Goal: Information Seeking & Learning: Learn about a topic

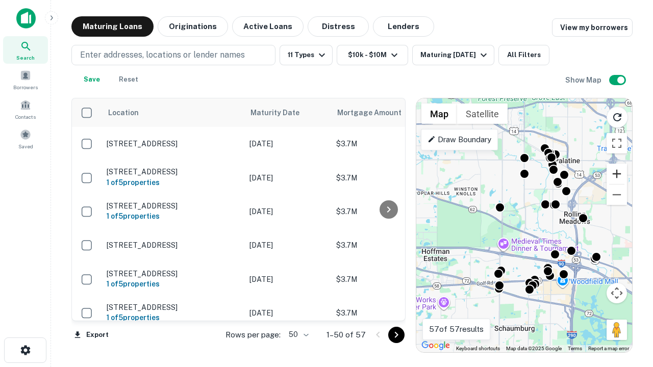
click at [617, 174] on button "Zoom in" at bounding box center [616, 174] width 20 height 20
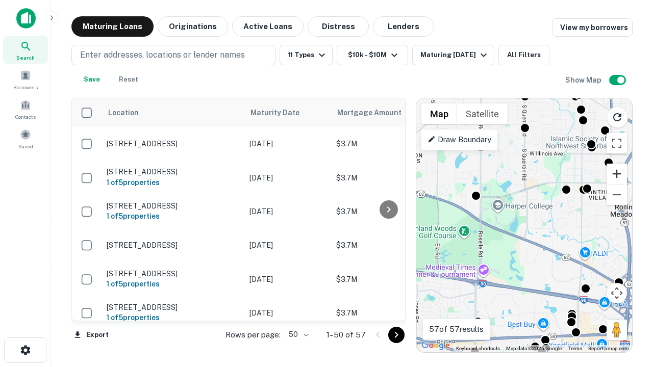
click at [617, 174] on button "Zoom in" at bounding box center [616, 174] width 20 height 20
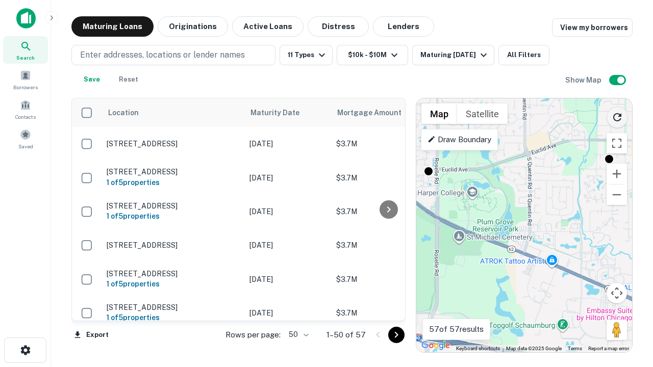
click at [617, 115] on icon "Reload search area" at bounding box center [617, 117] width 12 height 12
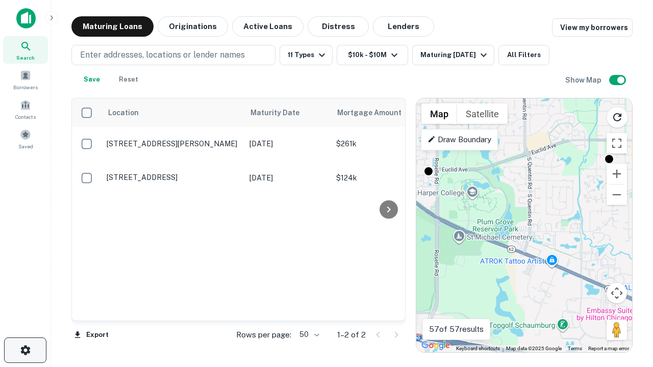
click at [25, 350] on icon "button" at bounding box center [25, 350] width 12 height 12
